Goal: Contribute content: Contribute content

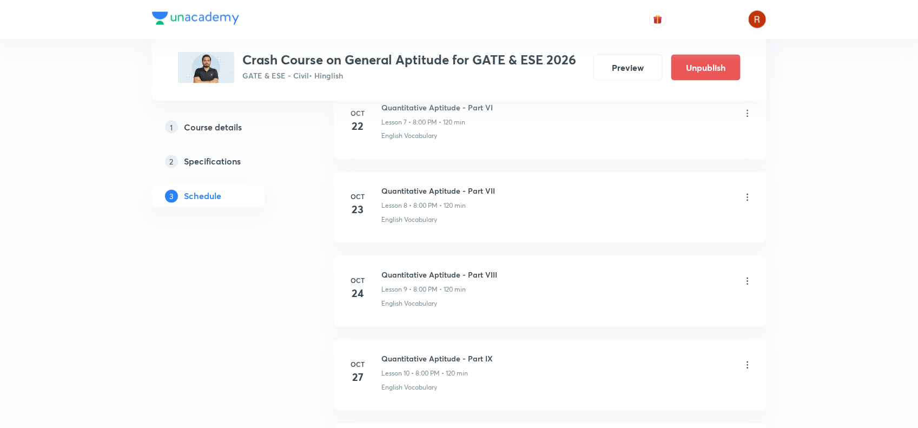
scroll to position [783, 0]
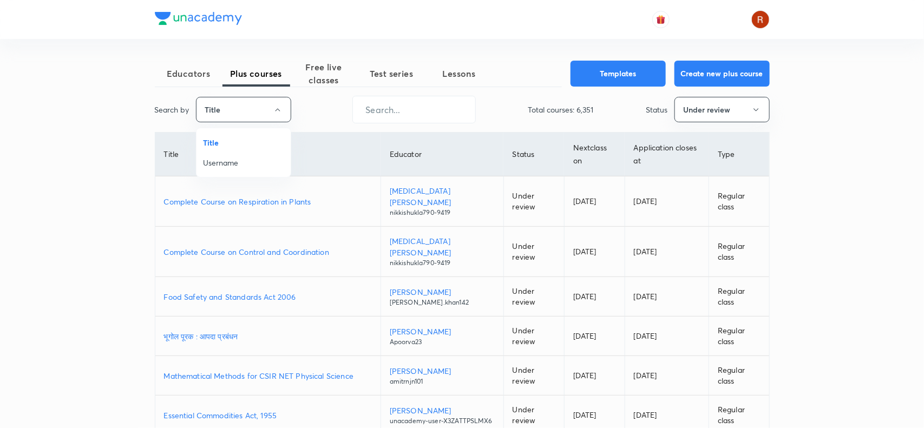
click at [225, 162] on span "Username" at bounding box center [243, 162] width 81 height 11
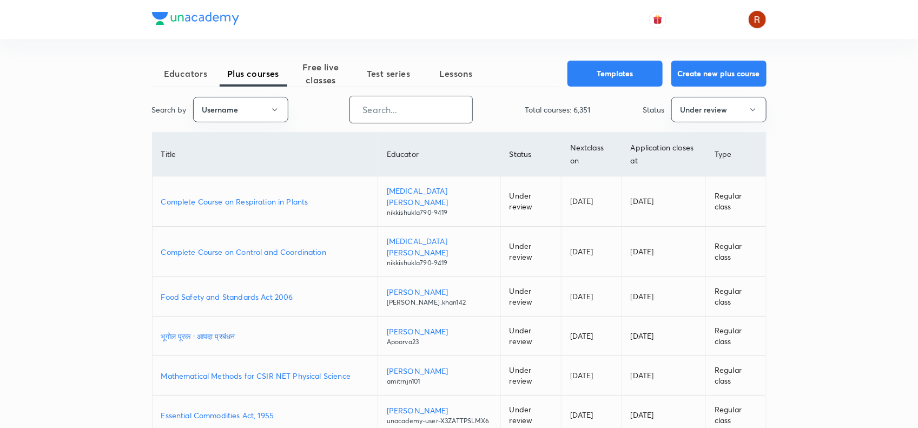
click at [412, 102] on input "text" at bounding box center [411, 110] width 122 height 28
paste input "deepraj.csit"
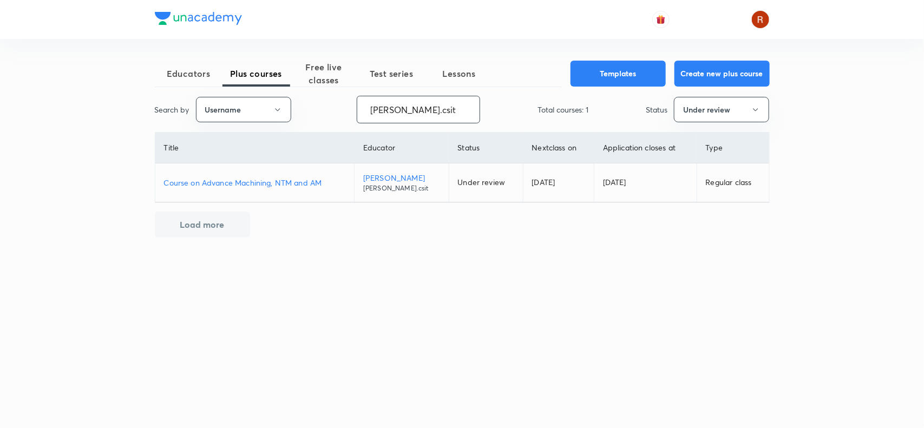
type input "deepraj.csit"
click at [263, 176] on td "Course on Advance Machining, NTM and AM" at bounding box center [254, 182] width 199 height 39
click at [263, 182] on p "Course on Advance Machining, NTM and AM" at bounding box center [255, 182] width 182 height 11
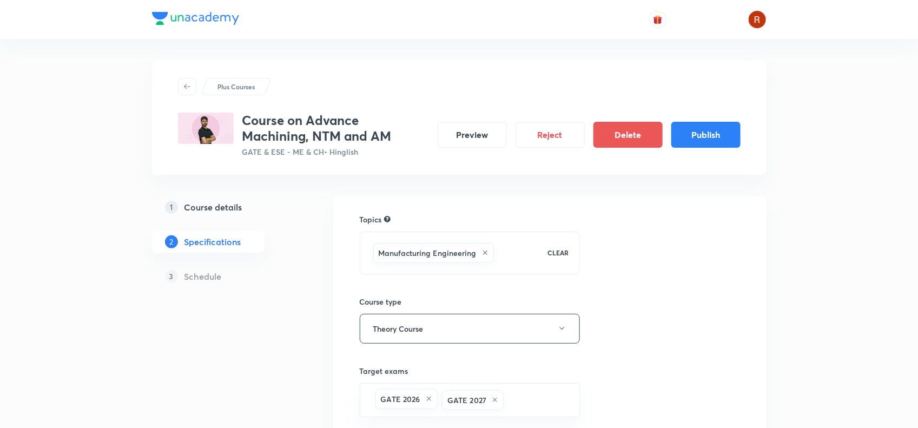
click at [166, 220] on div "1 Course details 2 Specifications 3 Schedule" at bounding box center [225, 248] width 147 height 104
click at [210, 201] on h5 "Course details" at bounding box center [213, 207] width 58 height 13
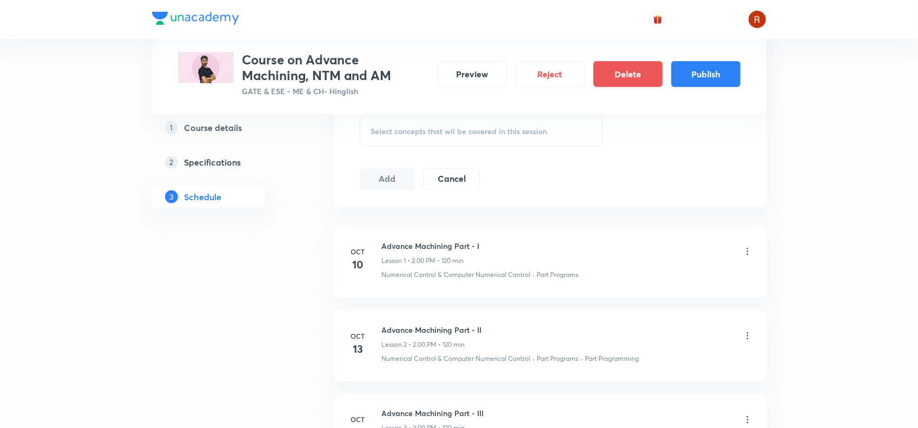
scroll to position [522, 0]
click at [709, 82] on button "Publish" at bounding box center [705, 73] width 69 height 26
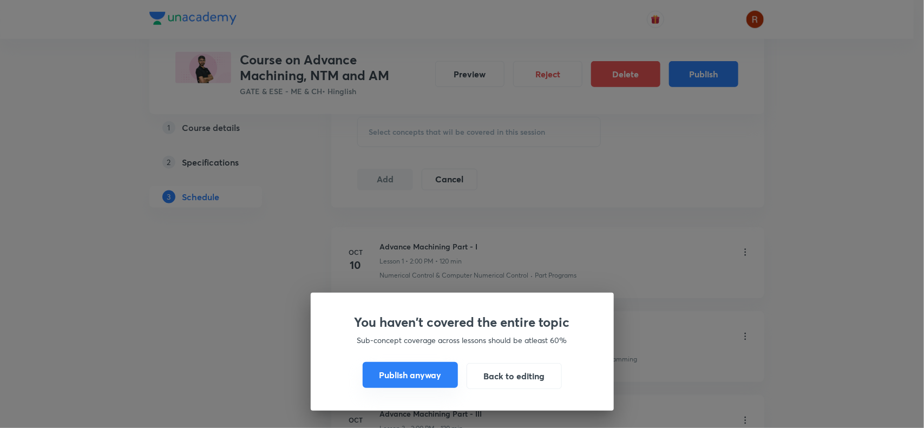
click at [387, 384] on button "Publish anyway" at bounding box center [409, 375] width 95 height 26
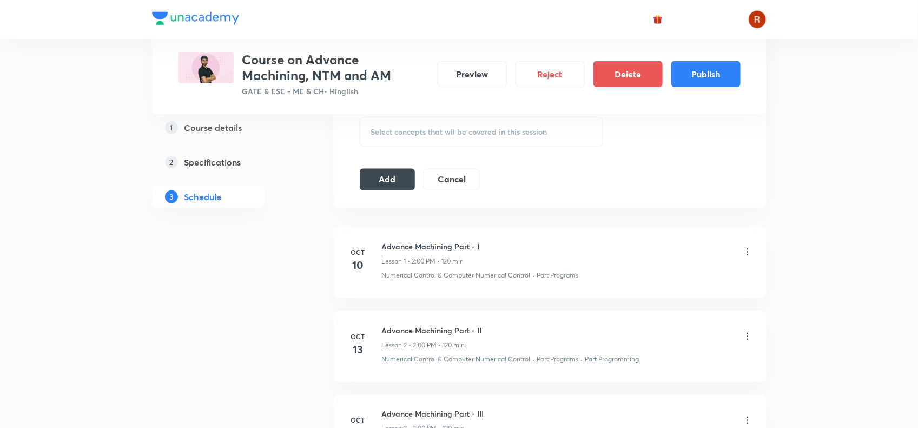
scroll to position [509, 0]
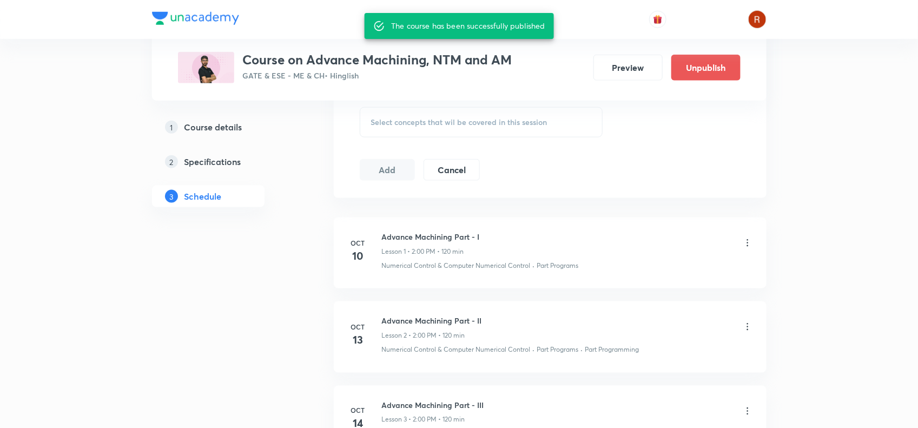
click at [249, 63] on h3 "Course on Advance Machining, NTM and AM" at bounding box center [377, 60] width 269 height 16
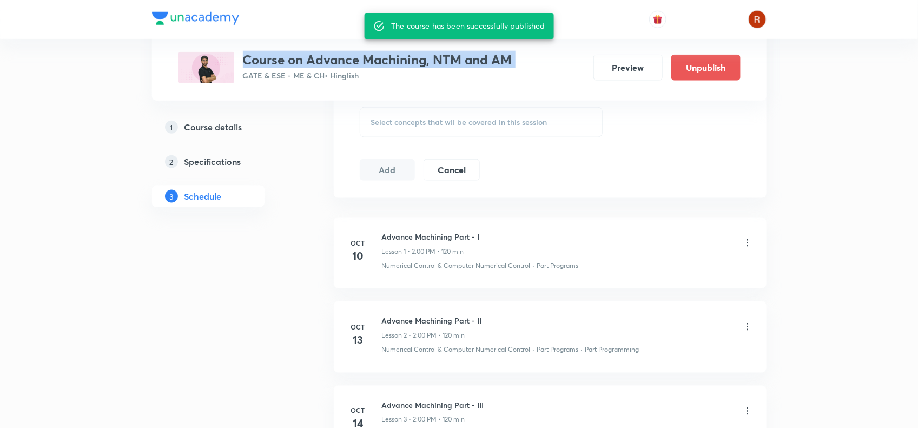
drag, startPoint x: 249, startPoint y: 63, endPoint x: 510, endPoint y: 57, distance: 260.8
click at [510, 57] on h3 "Course on Advance Machining, NTM and AM" at bounding box center [377, 60] width 269 height 16
copy h3 "Course on Advance Machining, NTM and AM"
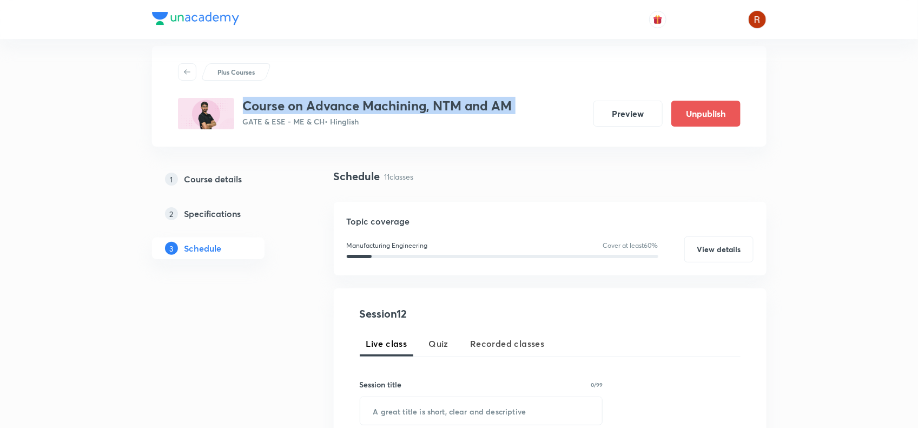
scroll to position [0, 0]
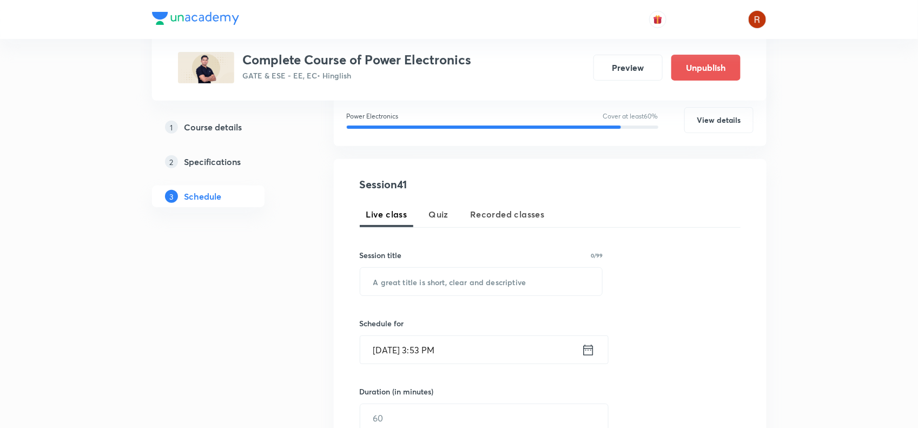
scroll to position [144, 0]
drag, startPoint x: 517, startPoint y: 252, endPoint x: 288, endPoint y: 157, distance: 247.2
click at [288, 157] on div "2 Specifications" at bounding box center [228, 161] width 126 height 13
